Goal: Transaction & Acquisition: Book appointment/travel/reservation

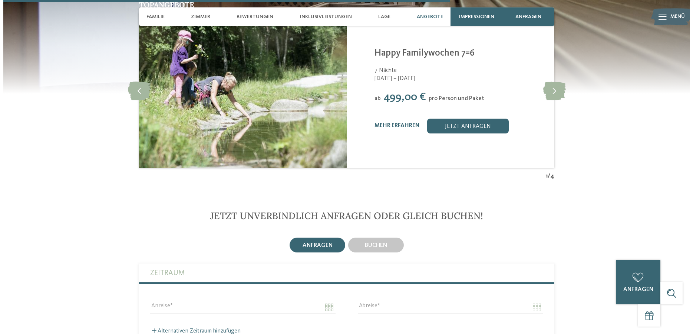
scroll to position [1589, 0]
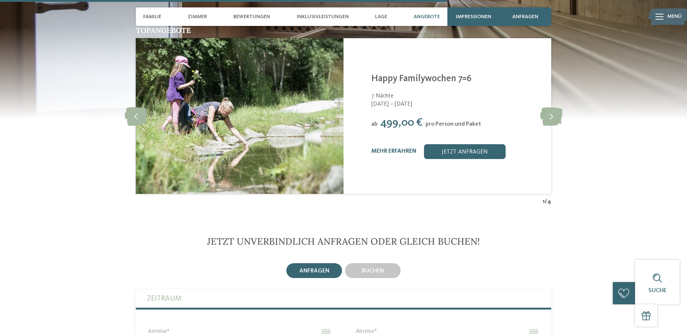
click at [424, 113] on div "Kinderparadies Alpin ***S Gossensass - Eisacktal Happy Familywochen 7=6 7 Nächt…" at bounding box center [456, 116] width 171 height 86
click at [457, 174] on div "Kinderparadies Alpin ***S Gossensass - Eisacktal Happy Familywochen 7=6 7 Nächt…" at bounding box center [447, 116] width 208 height 156
click at [393, 148] on div "mehr erfahren" at bounding box center [393, 151] width 45 height 7
click at [402, 148] on link "mehr erfahren" at bounding box center [393, 151] width 45 height 6
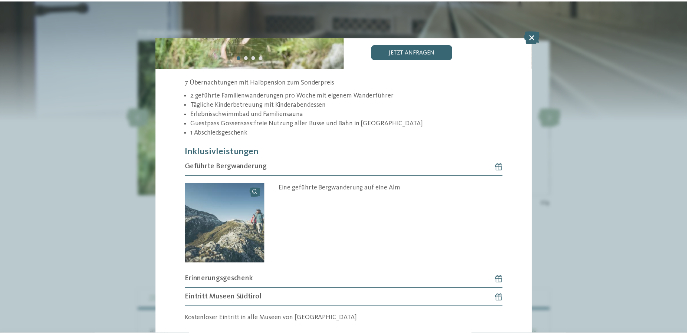
scroll to position [200, 0]
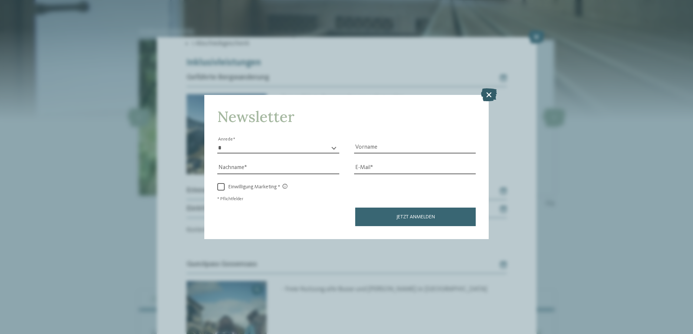
click at [490, 96] on icon at bounding box center [489, 94] width 16 height 13
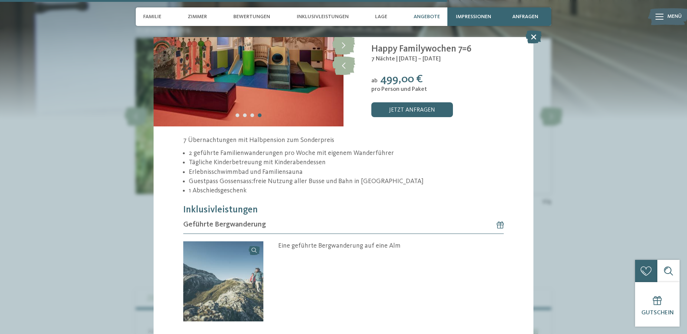
scroll to position [0, 0]
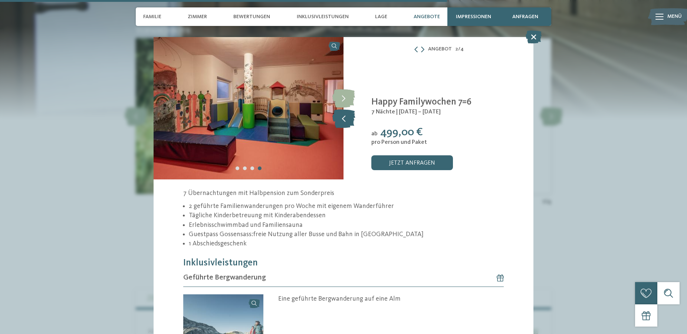
click at [347, 115] on icon at bounding box center [343, 118] width 23 height 19
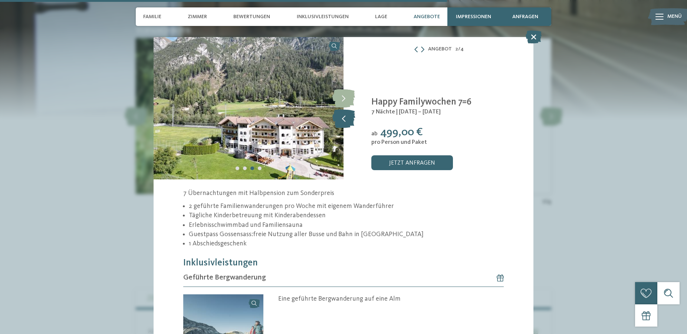
click at [347, 115] on icon at bounding box center [343, 118] width 23 height 19
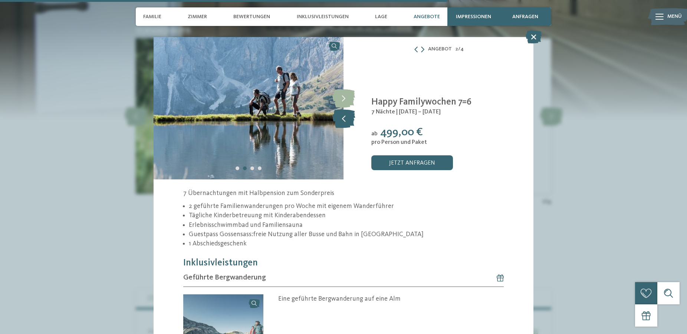
click at [347, 115] on icon at bounding box center [343, 118] width 23 height 19
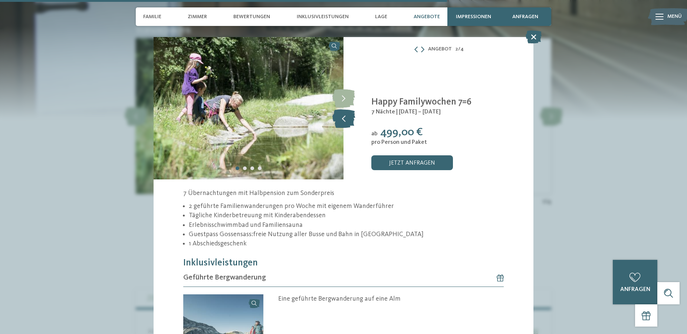
click at [347, 115] on icon at bounding box center [343, 118] width 23 height 19
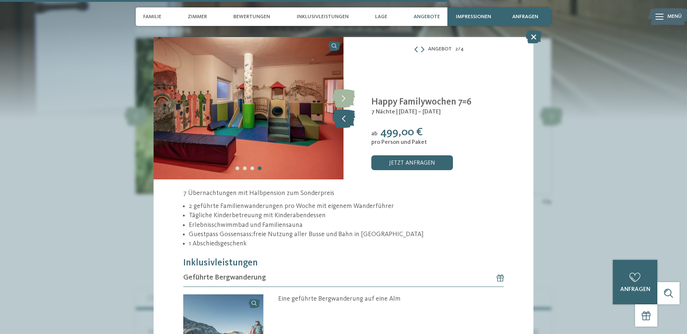
click at [347, 115] on icon at bounding box center [343, 118] width 23 height 19
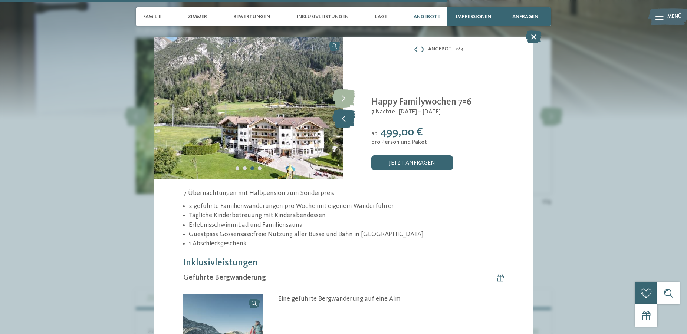
click at [347, 115] on icon at bounding box center [343, 118] width 23 height 19
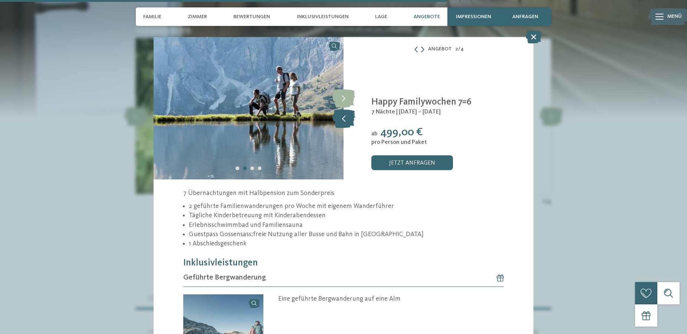
click at [347, 115] on icon at bounding box center [343, 118] width 23 height 19
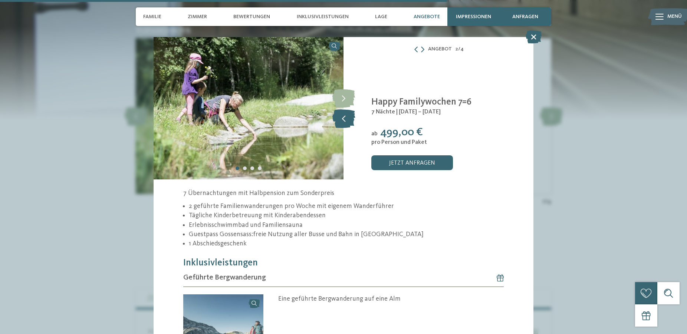
click at [347, 115] on icon at bounding box center [343, 118] width 23 height 19
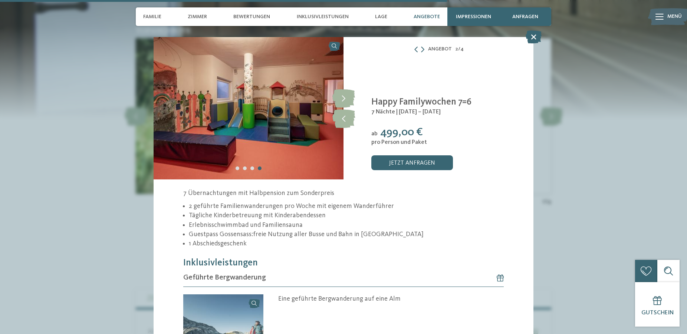
click at [184, 139] on img at bounding box center [249, 108] width 190 height 142
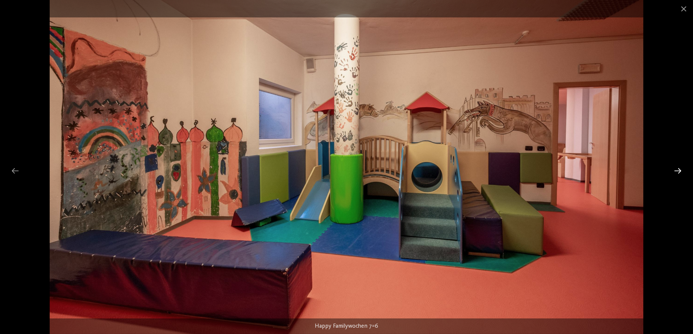
click at [677, 167] on div at bounding box center [678, 171] width 16 height 14
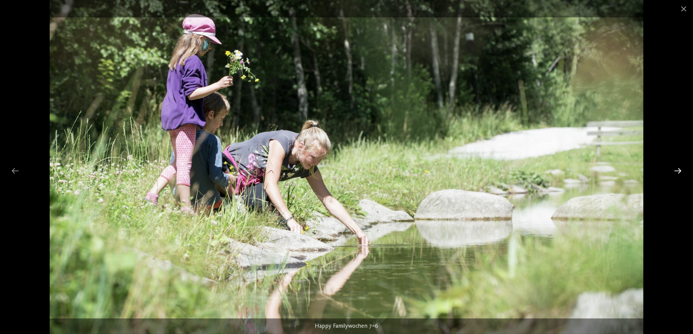
click at [677, 167] on div at bounding box center [678, 171] width 16 height 14
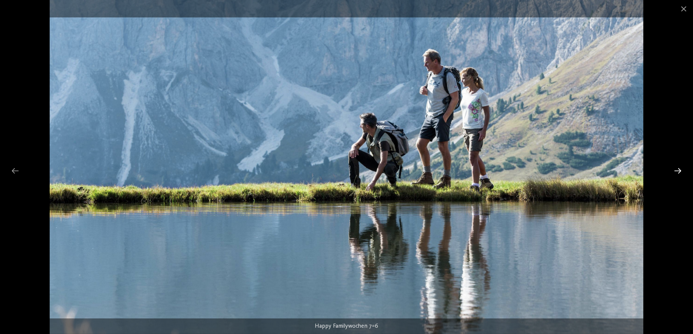
click at [677, 172] on div at bounding box center [678, 171] width 16 height 14
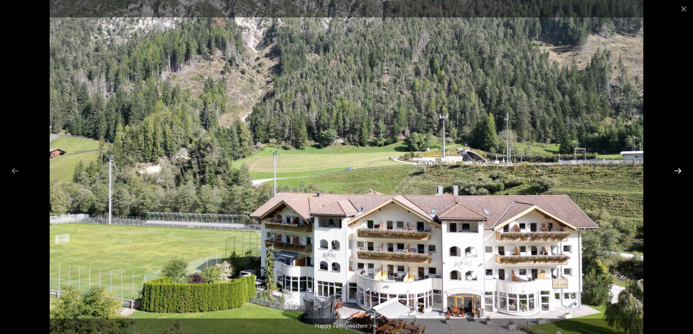
click at [678, 169] on div at bounding box center [678, 171] width 16 height 14
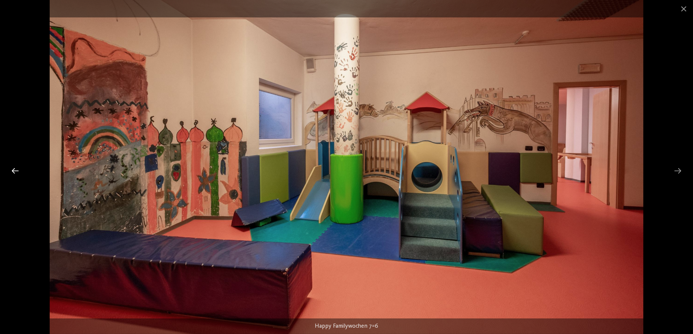
click at [15, 166] on div at bounding box center [15, 171] width 16 height 14
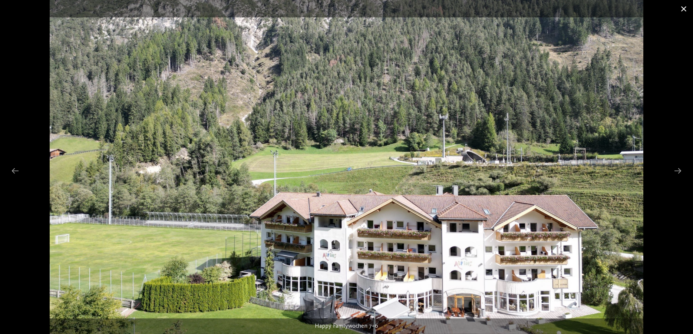
click at [686, 7] on span at bounding box center [684, 8] width 19 height 17
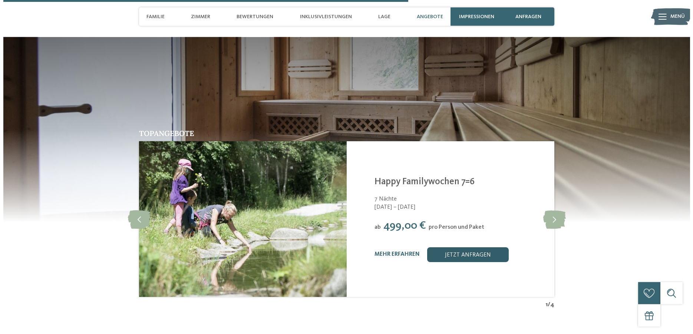
scroll to position [1551, 0]
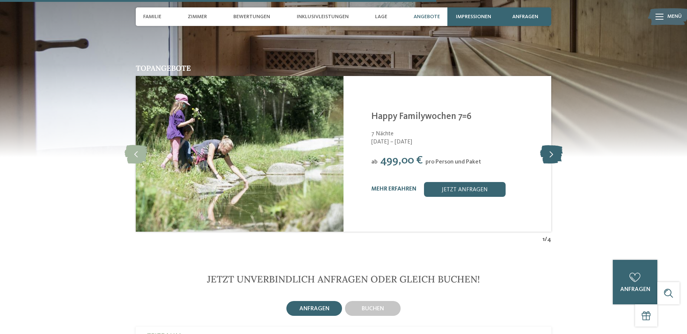
click at [555, 150] on icon at bounding box center [551, 154] width 23 height 19
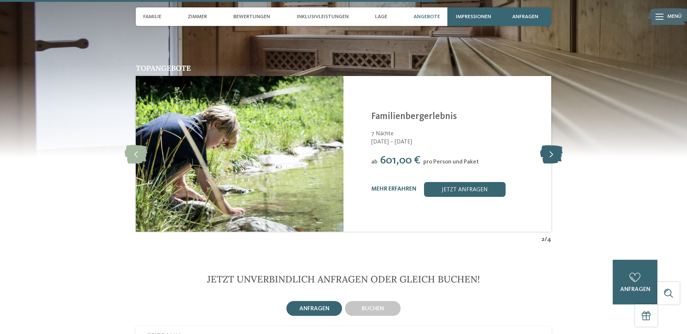
click at [555, 150] on icon at bounding box center [551, 154] width 23 height 19
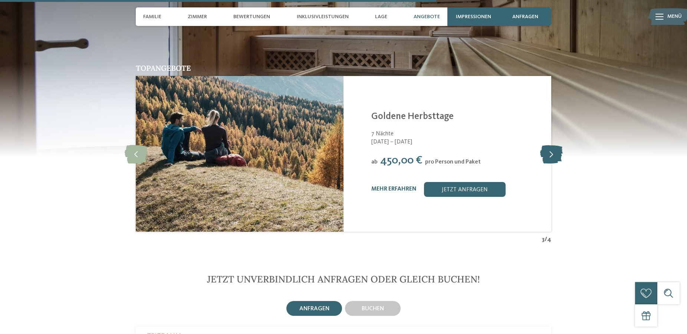
click at [554, 153] on icon at bounding box center [551, 154] width 23 height 19
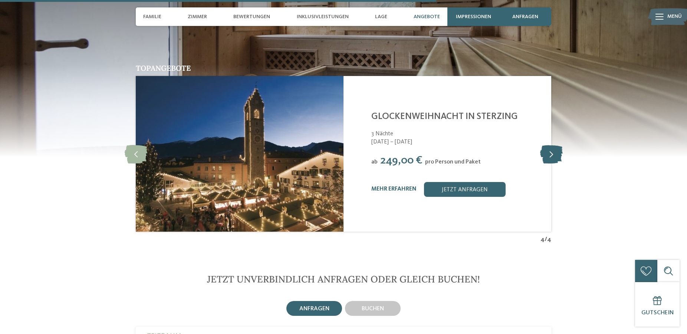
click at [553, 154] on icon at bounding box center [551, 154] width 23 height 19
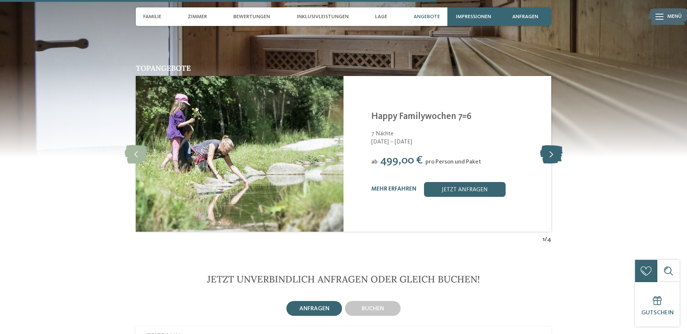
click at [553, 154] on icon at bounding box center [551, 154] width 23 height 19
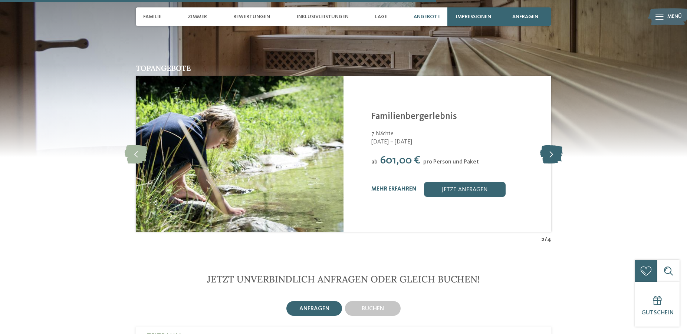
click at [553, 154] on icon at bounding box center [551, 154] width 23 height 19
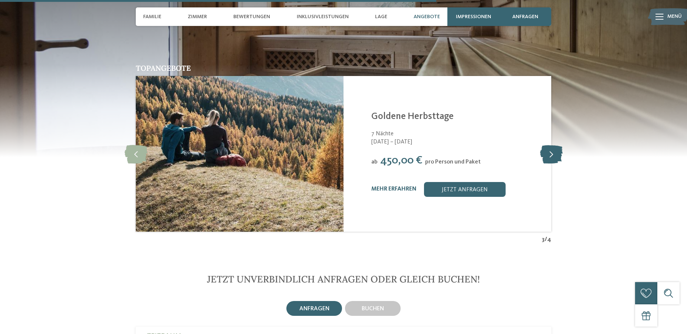
click at [553, 154] on icon at bounding box center [551, 154] width 23 height 19
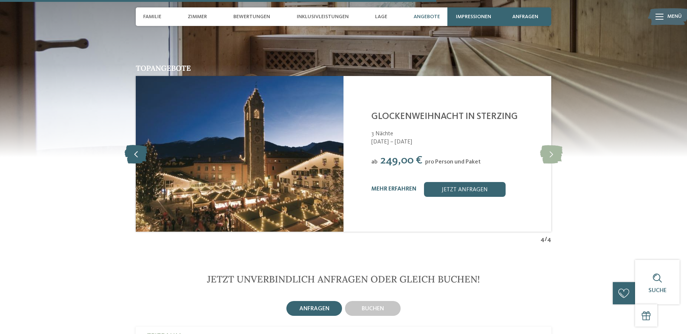
click at [135, 149] on icon at bounding box center [136, 154] width 23 height 19
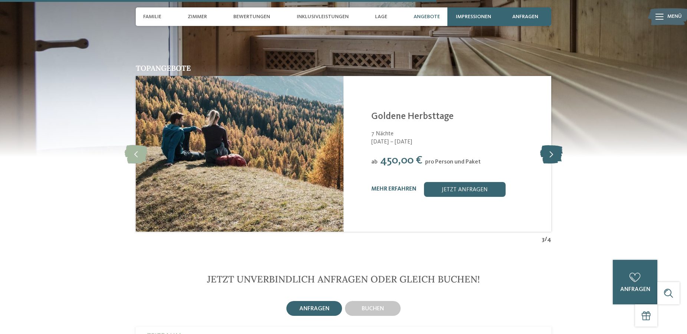
click at [554, 152] on icon at bounding box center [551, 154] width 23 height 19
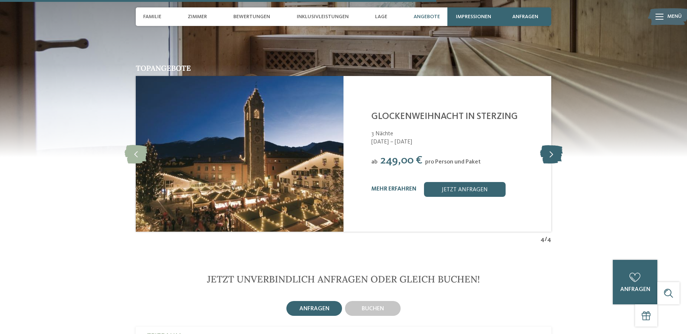
click at [554, 152] on icon at bounding box center [551, 154] width 23 height 19
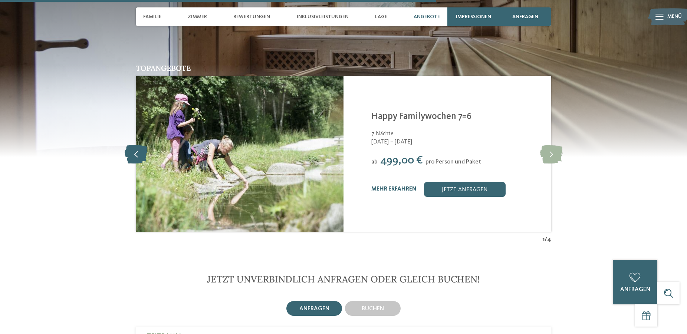
click at [134, 148] on icon at bounding box center [136, 154] width 23 height 19
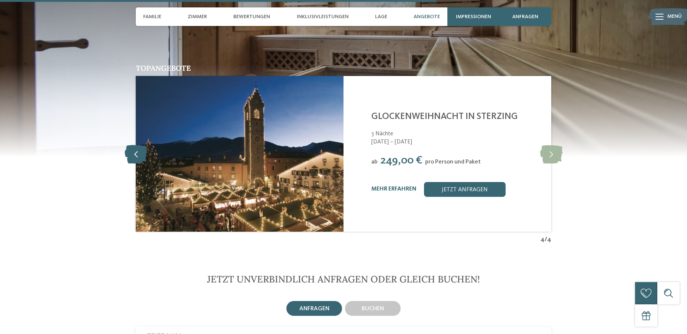
click at [135, 152] on icon at bounding box center [136, 154] width 23 height 19
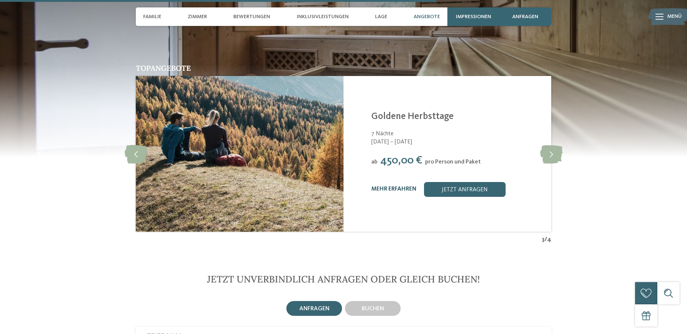
click at [402, 186] on link "mehr erfahren" at bounding box center [393, 189] width 45 height 6
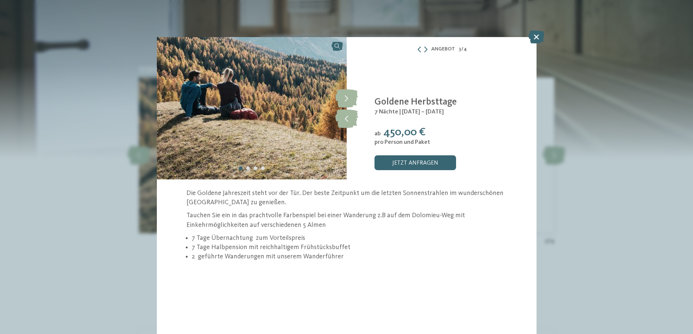
click at [246, 167] on div at bounding box center [252, 168] width 30 height 7
click at [248, 167] on div "Carousel Page 2" at bounding box center [248, 169] width 4 height 4
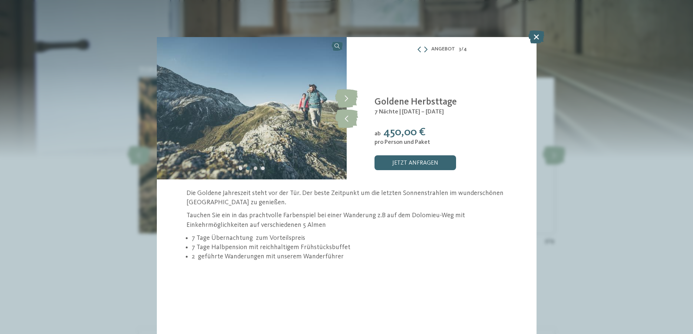
click at [254, 167] on div "Carousel Page 3" at bounding box center [256, 169] width 4 height 4
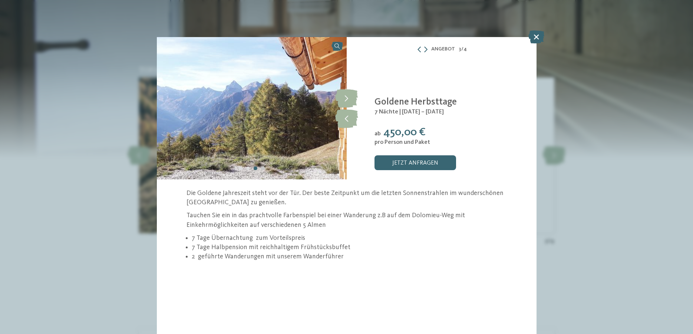
click at [261, 168] on div "Carousel Page 4" at bounding box center [263, 169] width 4 height 4
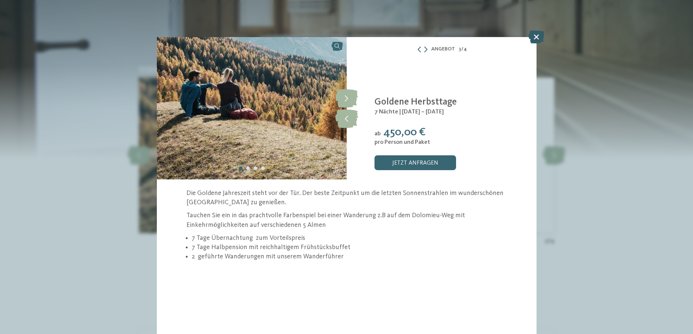
click at [536, 38] on icon at bounding box center [536, 36] width 16 height 13
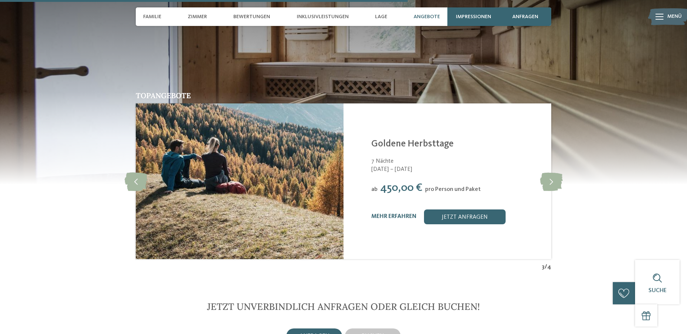
scroll to position [1551, 0]
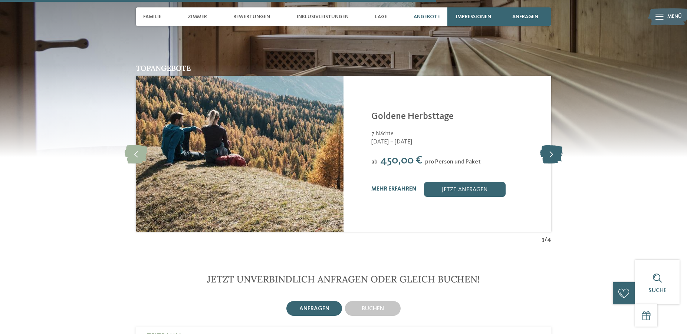
click at [559, 146] on icon at bounding box center [551, 154] width 23 height 19
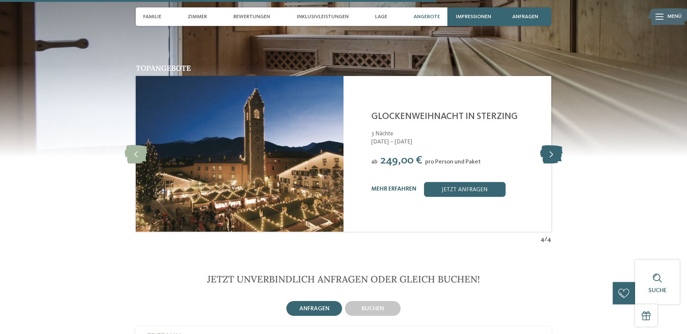
click at [554, 148] on icon at bounding box center [551, 154] width 23 height 19
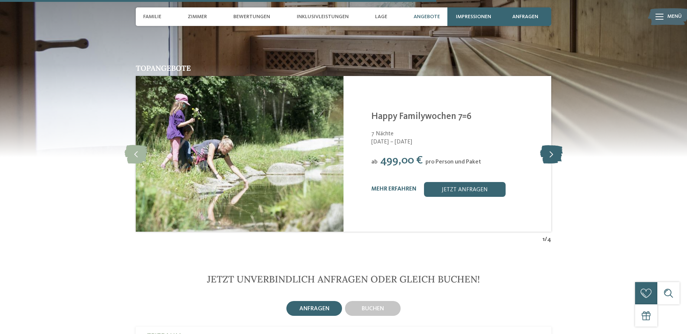
click at [554, 148] on icon at bounding box center [551, 154] width 23 height 19
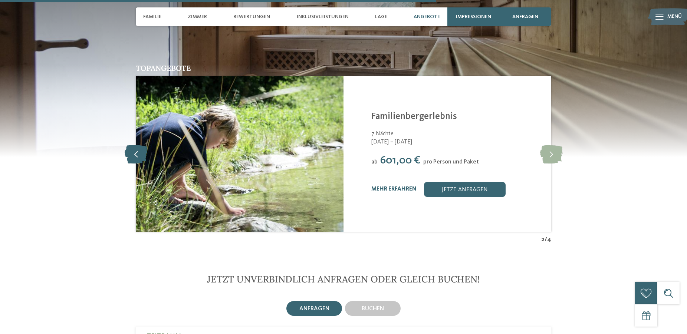
click at [135, 150] on icon at bounding box center [136, 154] width 23 height 19
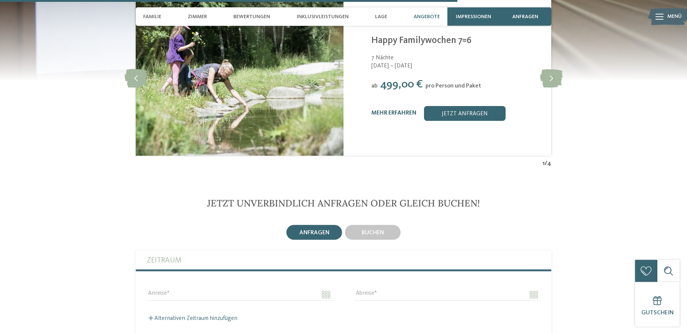
scroll to position [1627, 0]
click at [399, 108] on div "mehr erfahren jetzt anfragen" at bounding box center [456, 113] width 171 height 15
click at [396, 111] on link "mehr erfahren" at bounding box center [393, 114] width 45 height 6
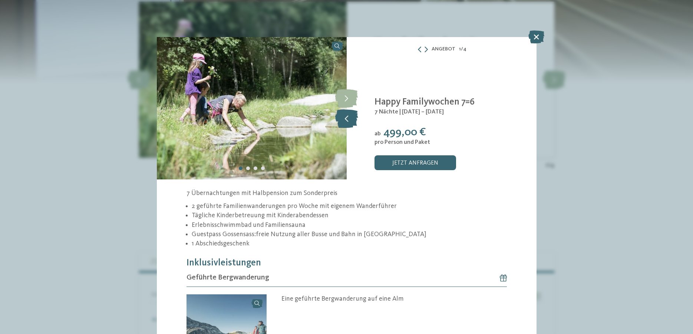
click at [350, 114] on icon at bounding box center [346, 118] width 23 height 19
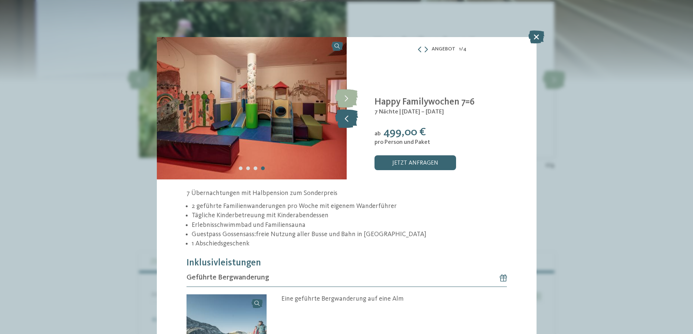
click at [350, 114] on icon at bounding box center [346, 118] width 23 height 19
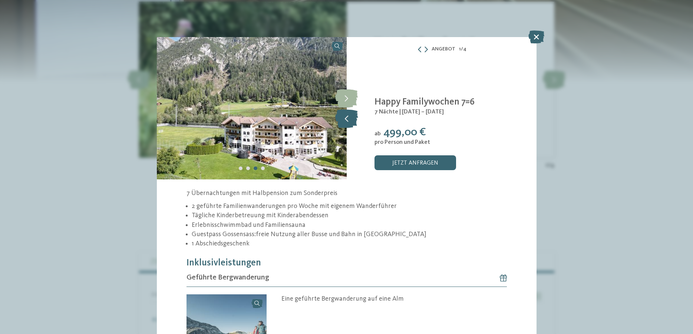
click at [350, 114] on icon at bounding box center [346, 118] width 23 height 19
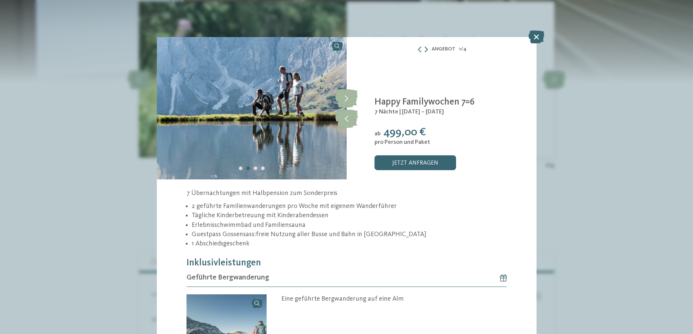
click at [425, 49] on icon at bounding box center [426, 49] width 3 height 6
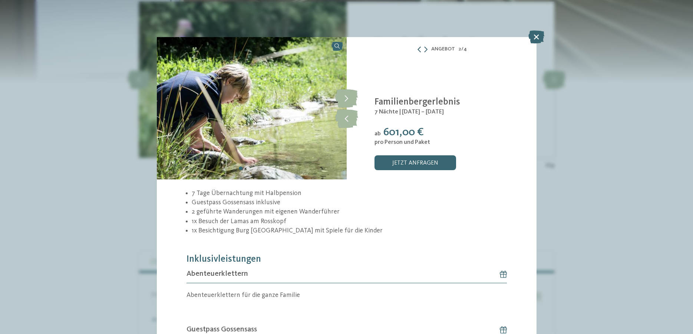
click at [417, 49] on icon at bounding box center [419, 49] width 6 height 6
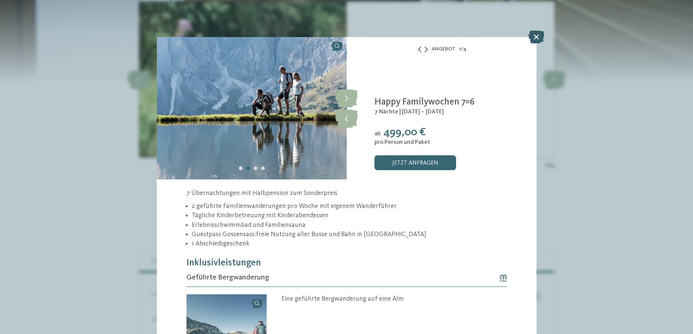
click at [536, 35] on icon at bounding box center [536, 36] width 16 height 13
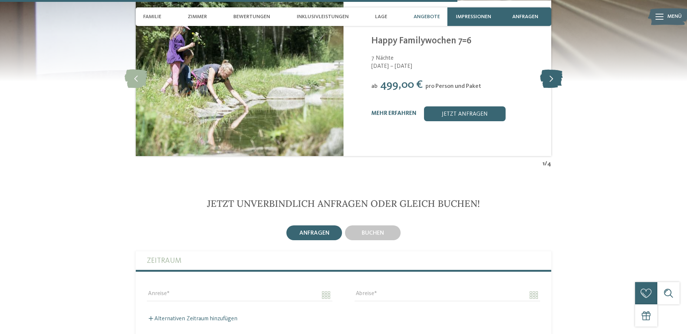
click at [554, 75] on icon at bounding box center [551, 78] width 23 height 19
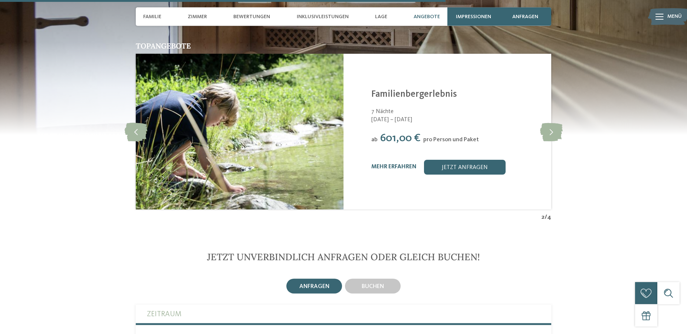
scroll to position [1551, 0]
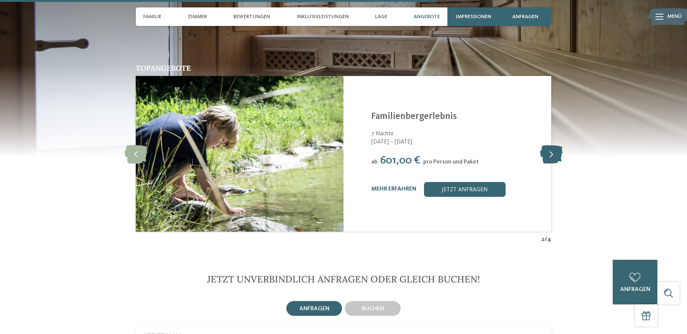
click at [547, 146] on icon at bounding box center [551, 154] width 23 height 19
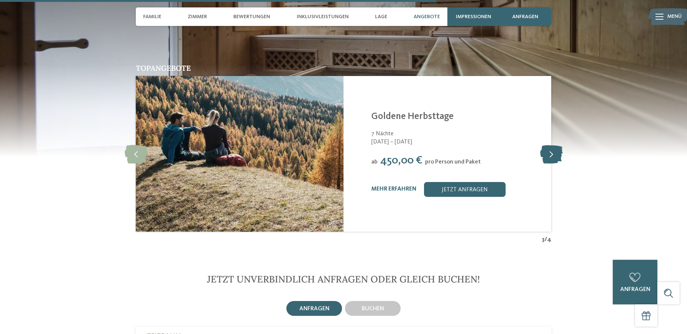
click at [547, 146] on icon at bounding box center [551, 154] width 23 height 19
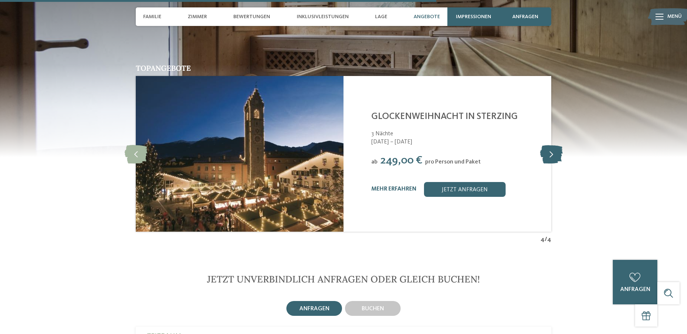
click at [547, 146] on icon at bounding box center [551, 154] width 23 height 19
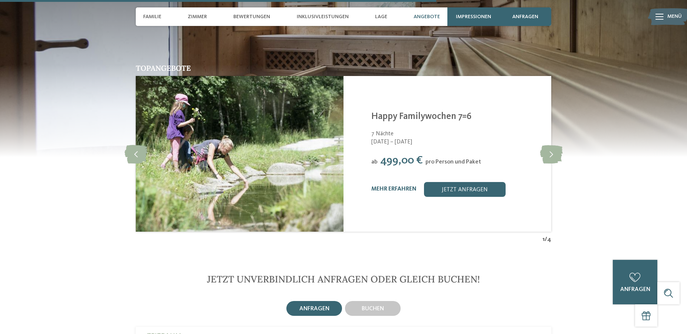
click at [415, 46] on img at bounding box center [343, 63] width 687 height 185
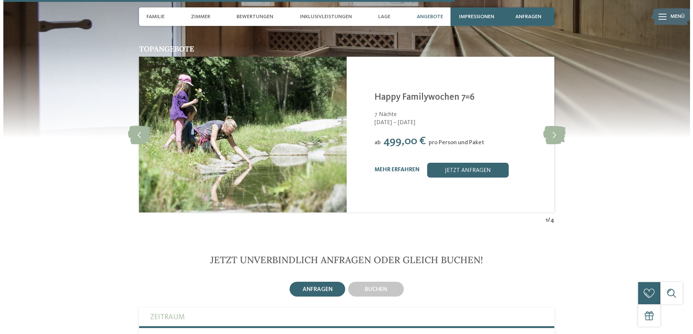
scroll to position [1627, 0]
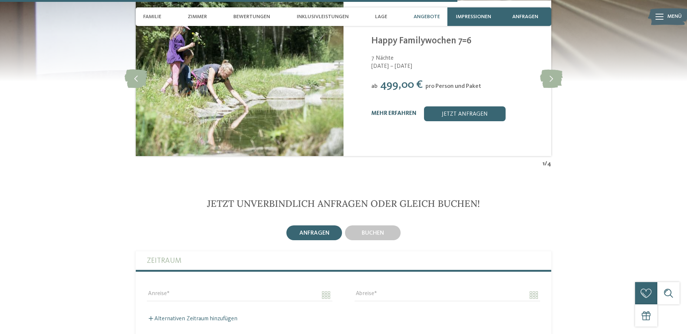
click at [396, 111] on link "mehr erfahren" at bounding box center [393, 114] width 45 height 6
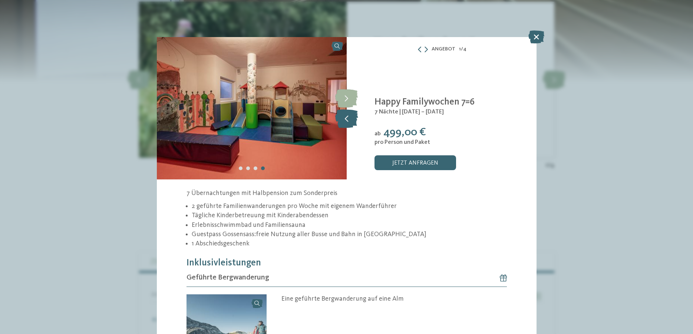
click at [345, 118] on icon at bounding box center [346, 118] width 23 height 19
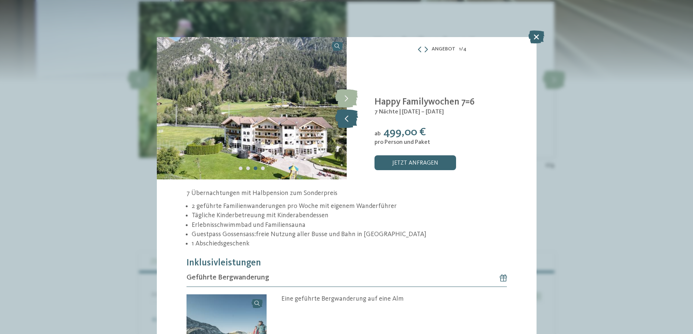
click at [345, 118] on icon at bounding box center [346, 118] width 23 height 19
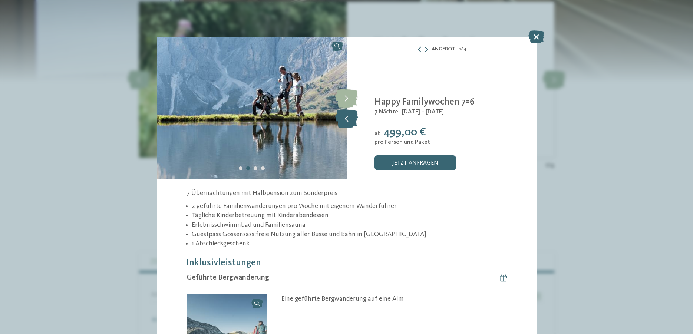
click at [345, 118] on icon at bounding box center [346, 118] width 23 height 19
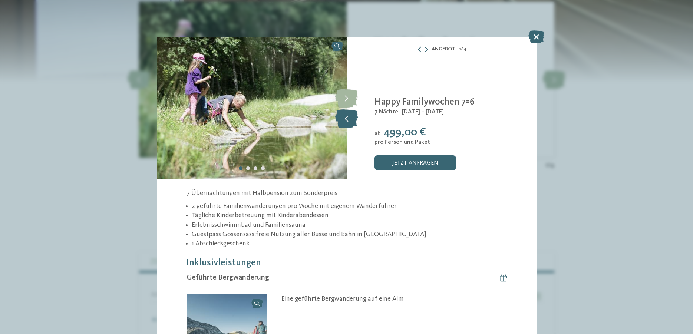
click at [345, 118] on icon at bounding box center [346, 118] width 23 height 19
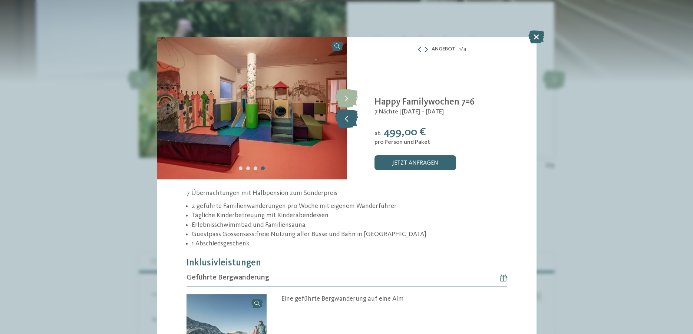
click at [345, 118] on icon at bounding box center [346, 118] width 23 height 19
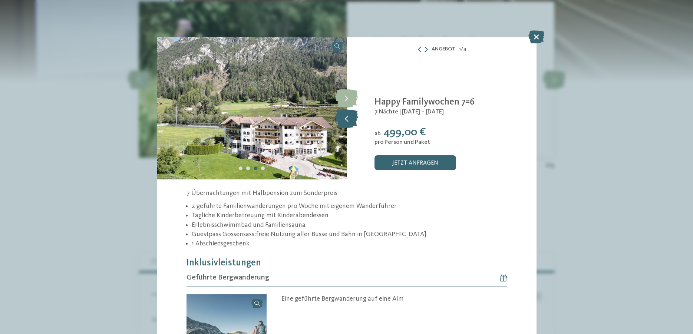
click at [345, 118] on icon at bounding box center [346, 118] width 23 height 19
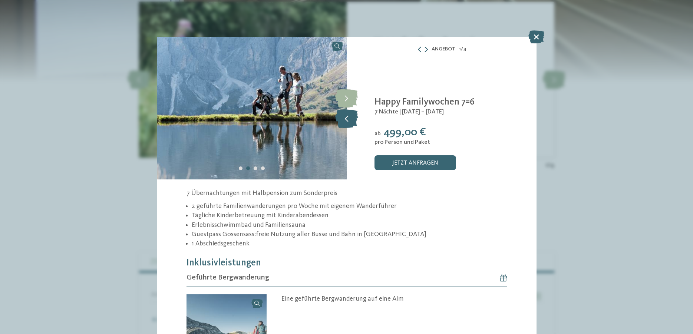
click at [345, 118] on icon at bounding box center [346, 118] width 23 height 19
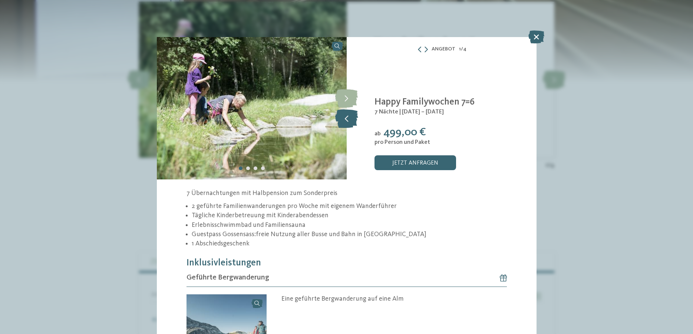
click at [345, 118] on icon at bounding box center [346, 118] width 23 height 19
